Goal: Information Seeking & Learning: Learn about a topic

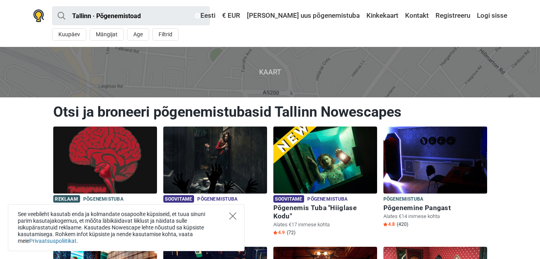
click at [232, 217] on icon "Close" at bounding box center [232, 216] width 7 height 7
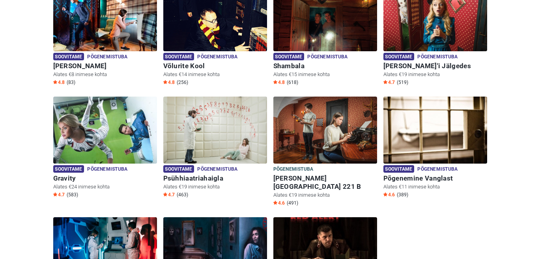
scroll to position [261, 0]
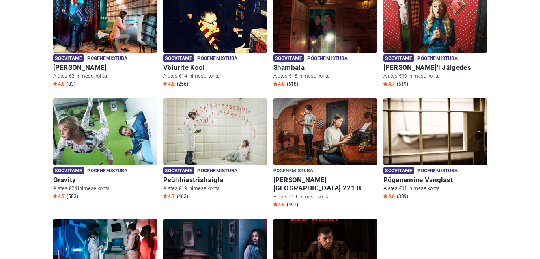
click at [426, 129] on img at bounding box center [436, 131] width 104 height 67
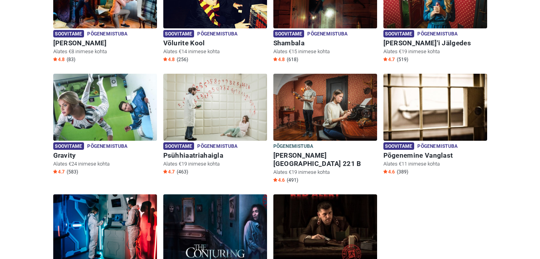
scroll to position [270, 0]
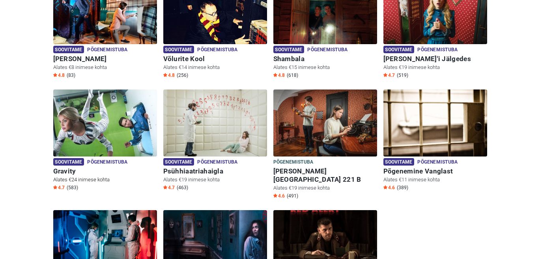
click at [94, 117] on img at bounding box center [105, 123] width 104 height 67
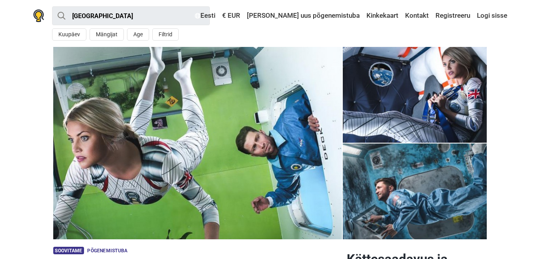
scroll to position [14, 0]
